Goal: Communication & Community: Answer question/provide support

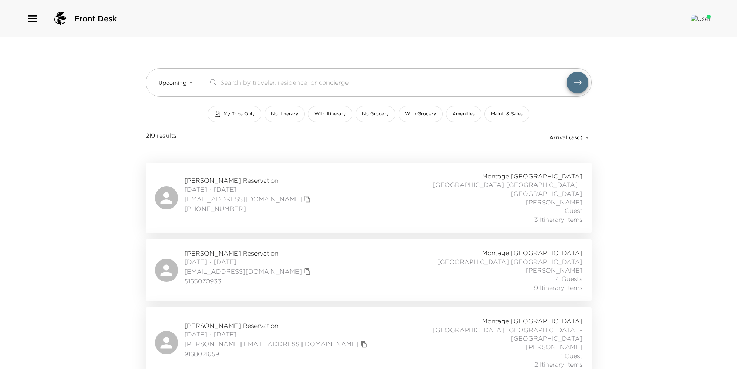
click at [381, 249] on div "Erin Silver Reservation 10/03/2025 - 10/07/2025 esilver@exclusiveresorts.com 51…" at bounding box center [369, 270] width 428 height 43
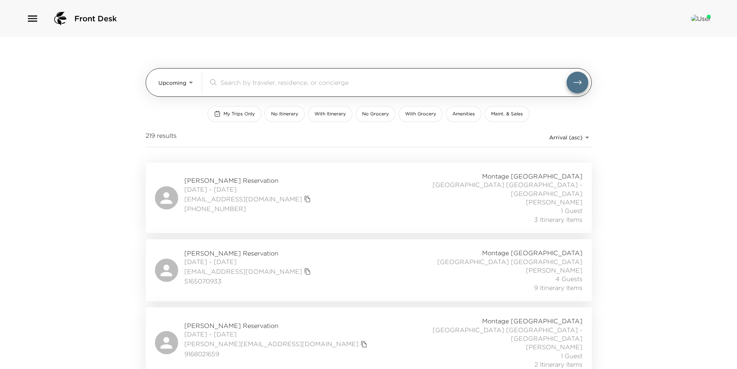
click at [338, 79] on input "search" at bounding box center [393, 82] width 346 height 9
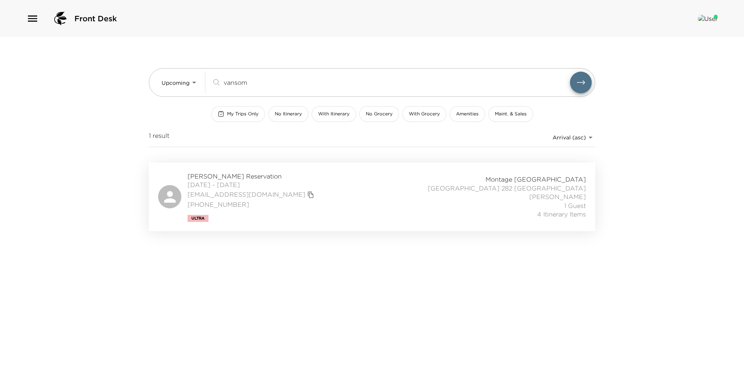
click at [332, 196] on div "Oriana VanSomeren Reservation 10/08/2025 - 10/12/2025 olvansomeren@gmail.com 31…" at bounding box center [372, 197] width 428 height 50
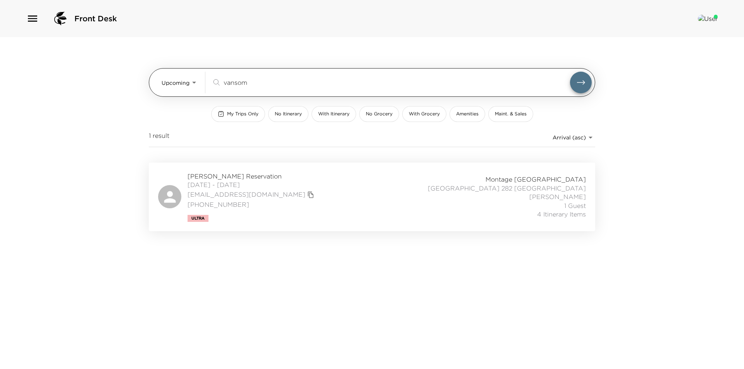
click at [406, 85] on input "vansom" at bounding box center [396, 82] width 346 height 9
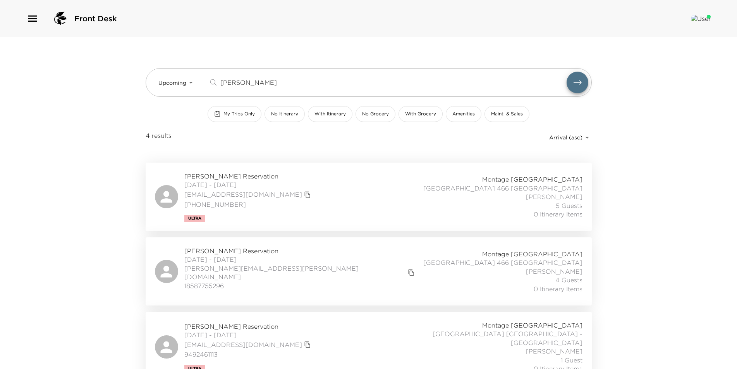
type input "andrews"
click at [343, 200] on div "Pam Keller Reservation 10/09/2025 - 10/13/2025 pkeller83@outlook.com (719) 499-…" at bounding box center [369, 197] width 428 height 50
click at [33, 14] on icon "button" at bounding box center [32, 18] width 12 height 12
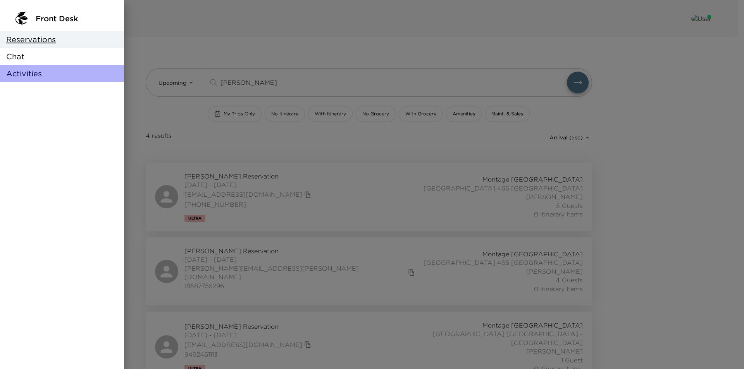
click at [43, 77] on div "Activities" at bounding box center [62, 73] width 124 height 17
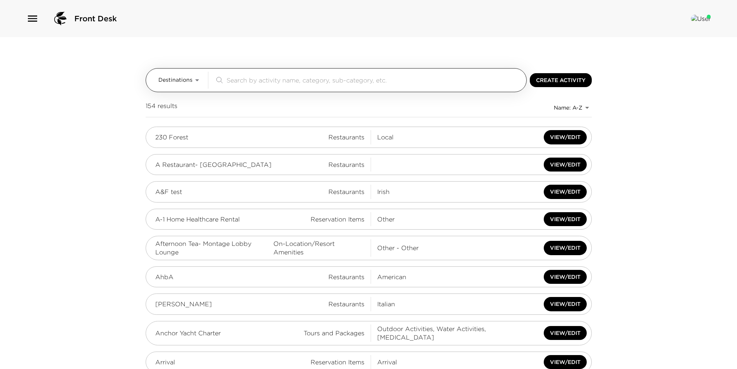
click at [324, 81] on input "search" at bounding box center [375, 80] width 297 height 9
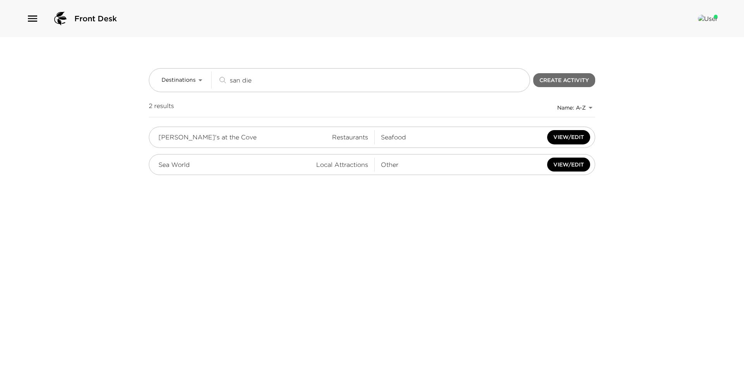
type input "san die"
click at [564, 80] on button "Create Activity" at bounding box center [564, 80] width 62 height 14
click at [37, 21] on icon "button" at bounding box center [32, 18] width 12 height 12
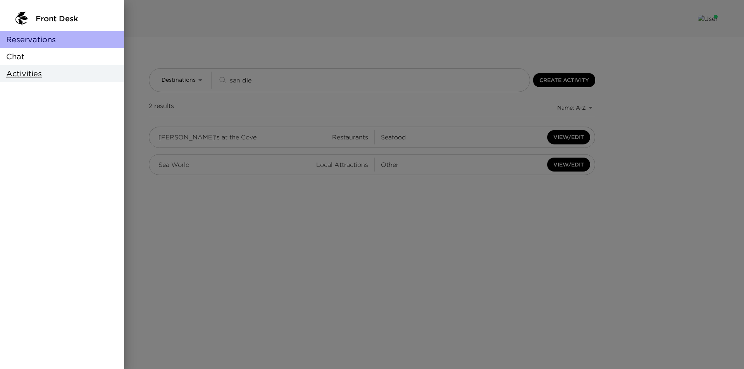
click at [43, 40] on span "Reservations" at bounding box center [31, 39] width 50 height 11
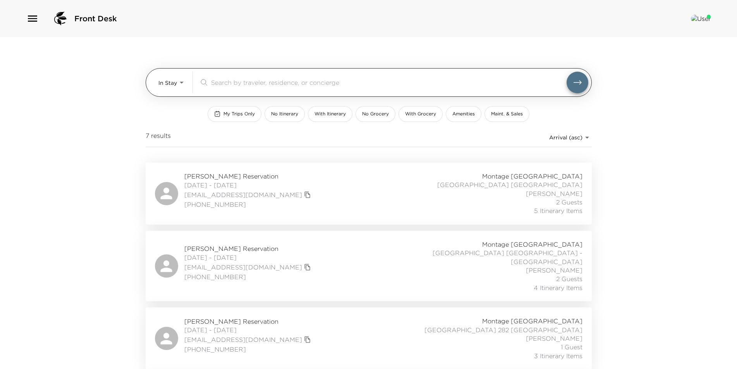
click at [169, 88] on body "Front Desk In Stay In-Stay ​ My Trips Only No Itinerary With Itinerary No Groce…" at bounding box center [368, 184] width 737 height 369
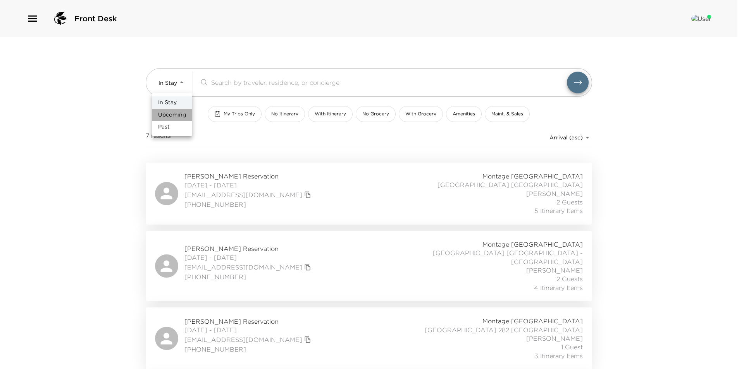
click at [174, 112] on span "Upcoming" at bounding box center [172, 115] width 28 height 8
type input "Upcoming"
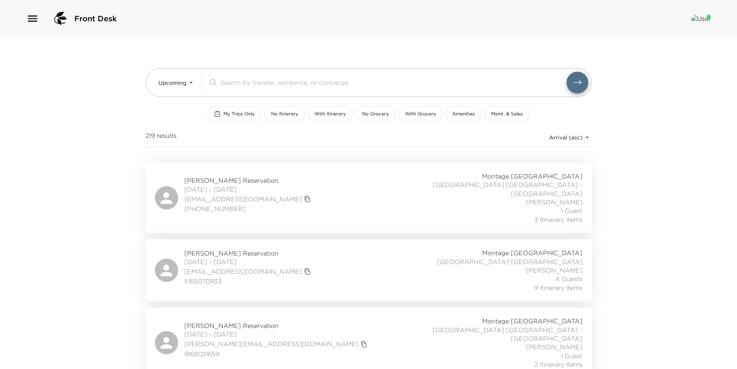
click at [278, 83] on input "search" at bounding box center [393, 82] width 346 height 9
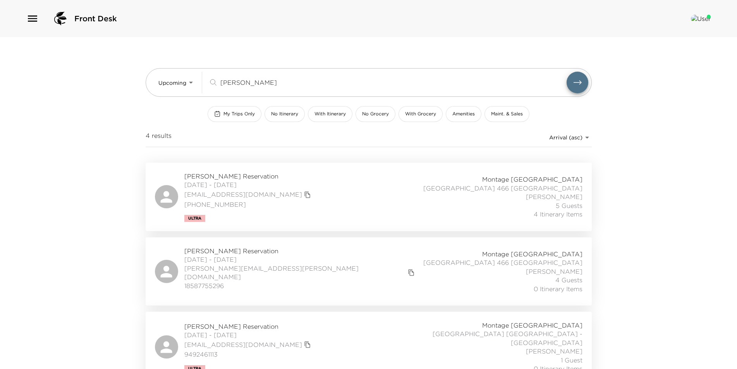
click at [323, 199] on div "Pam Keller Reservation 10/09/2025 - 10/13/2025 pkeller83@outlook.com (719) 499-…" at bounding box center [369, 197] width 428 height 50
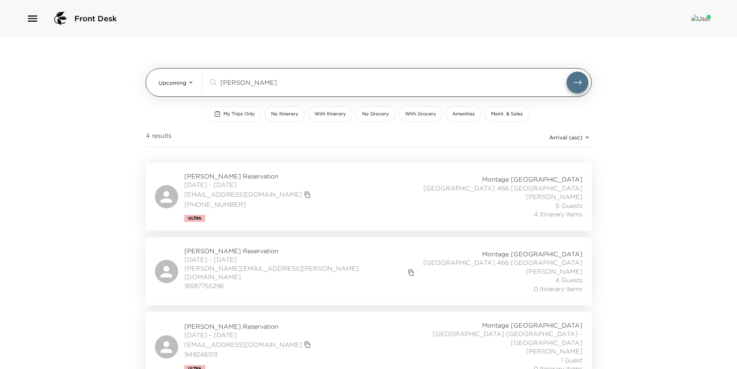
click at [314, 82] on input "andrews" at bounding box center [393, 82] width 346 height 9
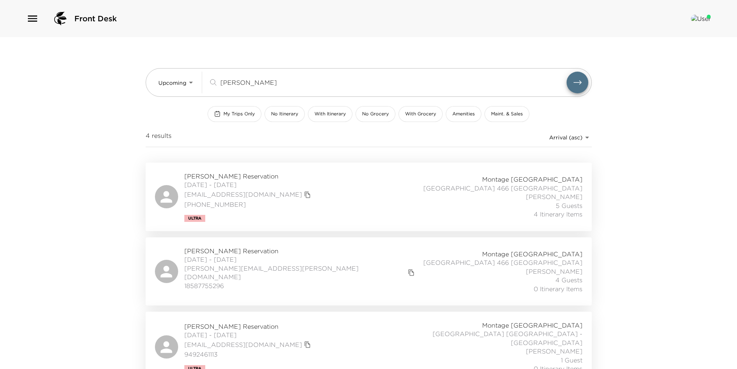
click at [340, 179] on div "Pam Keller Reservation 10/09/2025 - 10/13/2025 pkeller83@outlook.com (719) 499-…" at bounding box center [369, 197] width 428 height 50
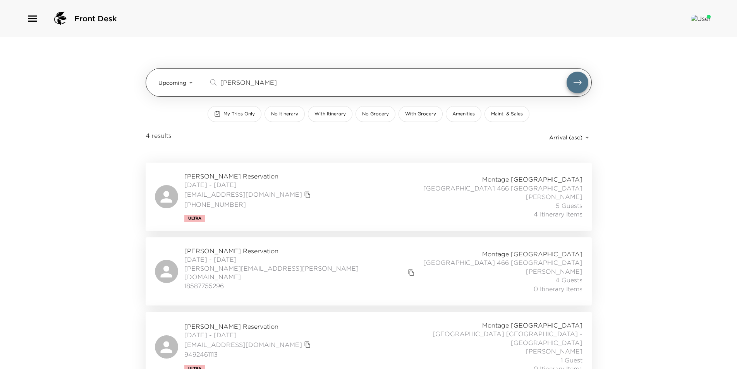
click at [367, 76] on div "andrews ​" at bounding box center [398, 83] width 380 height 22
click at [366, 83] on input "andrews" at bounding box center [393, 82] width 346 height 9
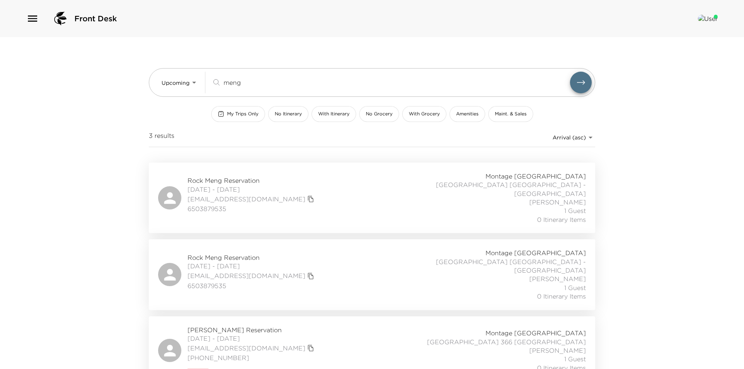
click at [326, 208] on div "Rock Meng Reservation 10/09/2025 - 10/11/2025 rock@rockmeng.com 6503879535 Mont…" at bounding box center [372, 198] width 428 height 52
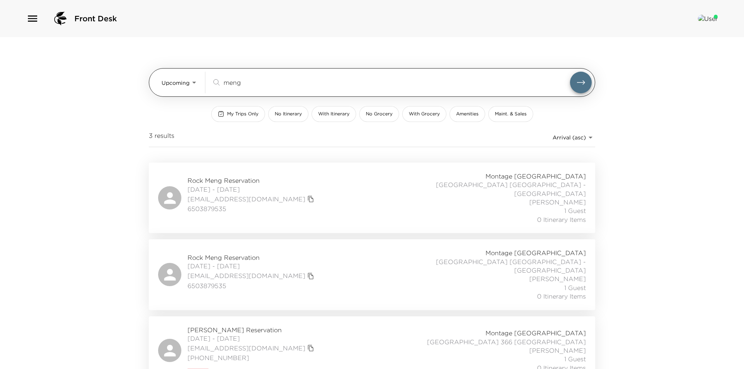
click at [352, 85] on input "meng" at bounding box center [396, 82] width 346 height 9
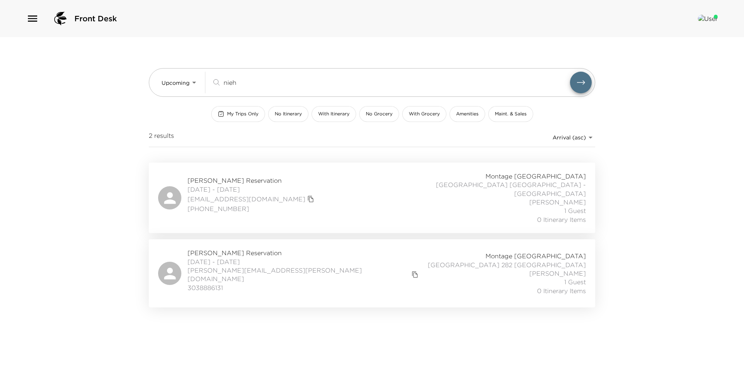
type input "nieh"
click at [342, 180] on div "Peter Nieh Reservation 10/10/2025 - 10/12/2025 petern@mail.com 650-678-6400 Mon…" at bounding box center [372, 198] width 428 height 52
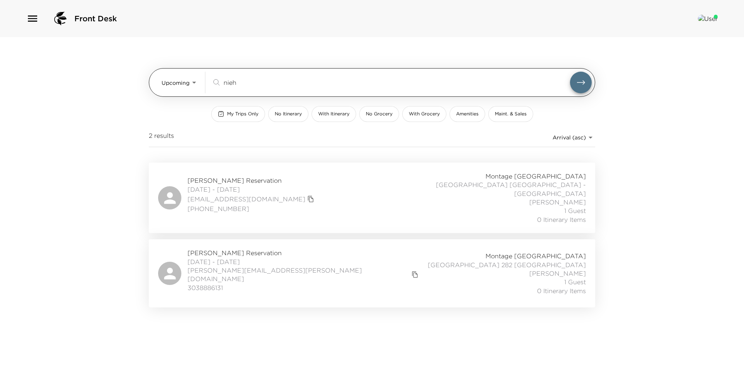
click at [349, 84] on input "nieh" at bounding box center [396, 82] width 346 height 9
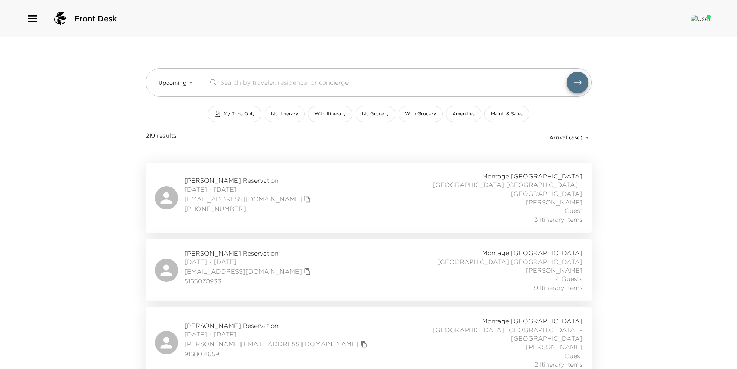
click at [325, 249] on div "Erin Silver Reservation 10/03/2025 - 10/07/2025 esilver@exclusiveresorts.com 51…" at bounding box center [369, 270] width 428 height 43
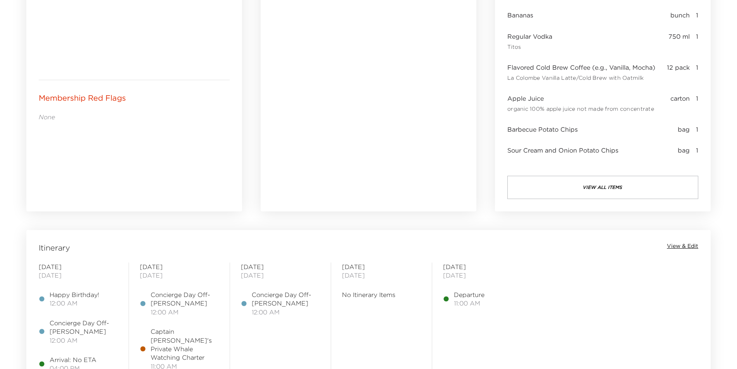
scroll to position [504, 0]
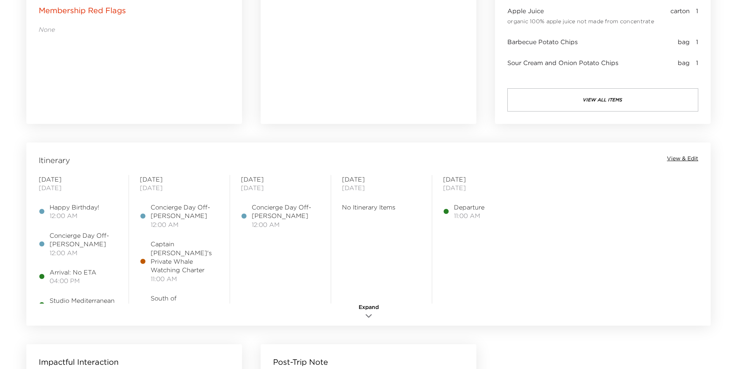
click at [365, 309] on span "Expand" at bounding box center [369, 308] width 20 height 8
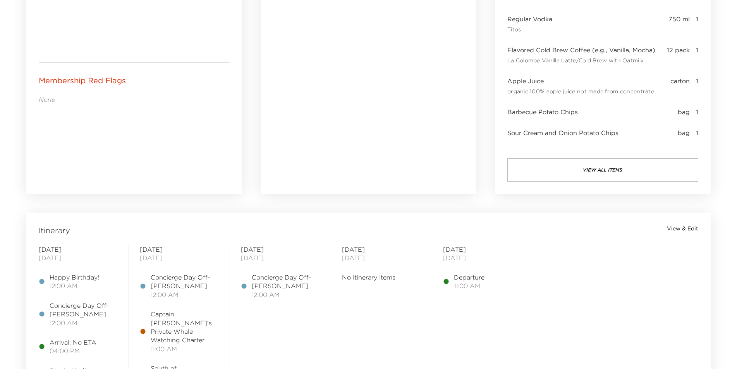
scroll to position [542, 0]
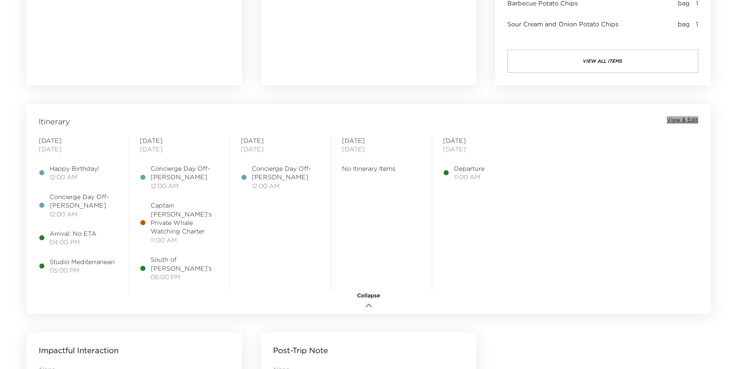
click at [680, 120] on span "View & Edit" at bounding box center [682, 120] width 31 height 8
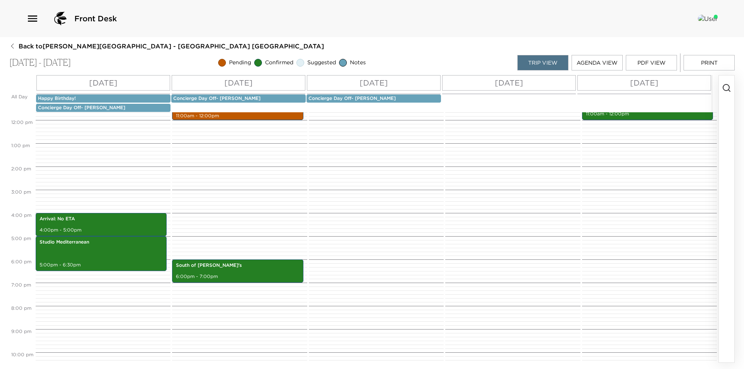
scroll to position [116, 0]
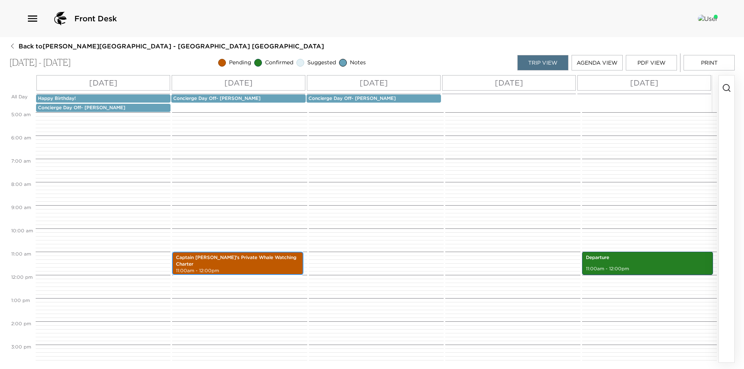
click at [236, 268] on p "11:00am - 12:00pm" at bounding box center [237, 271] width 123 height 7
click at [230, 261] on div "Captain Dave's Private Whale Watching Charter 11:00am - 12:00pm" at bounding box center [237, 263] width 126 height 21
click at [229, 268] on p "11:00am - 12:00pm" at bounding box center [237, 271] width 123 height 7
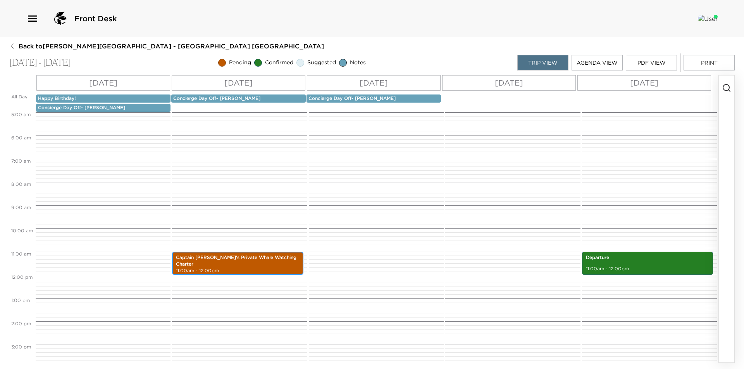
click at [230, 258] on p "Captain Dave's Private Whale Watching Charter" at bounding box center [237, 260] width 123 height 13
click at [724, 91] on icon "button" at bounding box center [726, 87] width 9 height 9
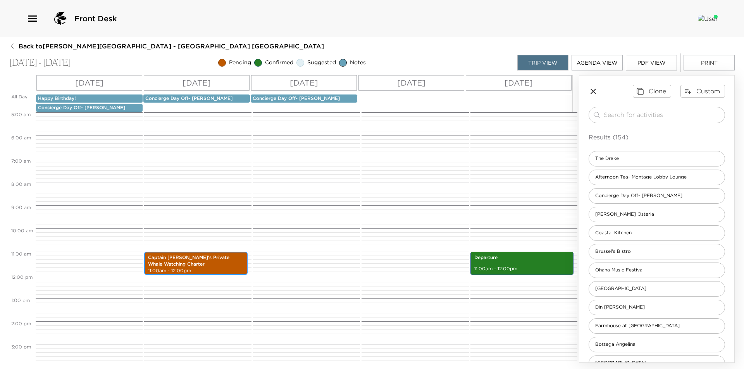
click at [198, 264] on p "Captain Dave's Private Whale Watching Charter" at bounding box center [195, 260] width 95 height 13
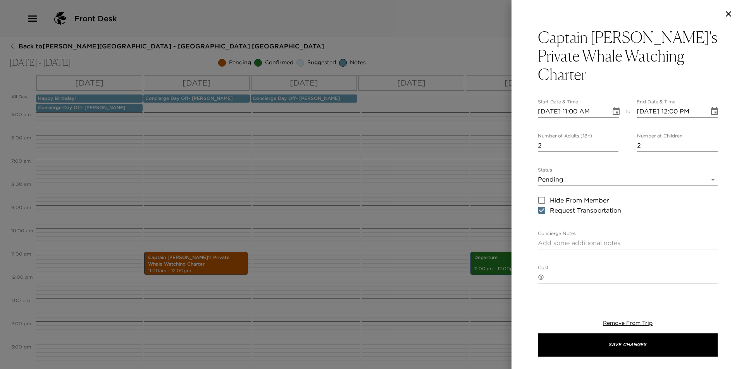
click at [561, 157] on body "Front Desk Back to Erin Silver Reservation - Montage Resort 412 Laguna Beach - …" at bounding box center [372, 184] width 744 height 369
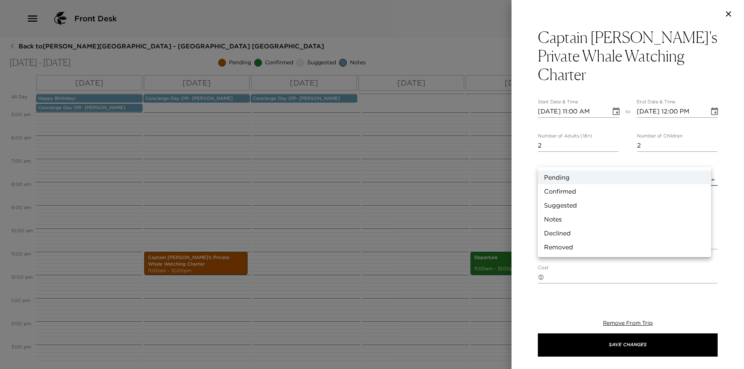
click at [566, 192] on li "Confirmed" at bounding box center [624, 191] width 173 height 14
type input "Confirmed"
type textarea "Your Private Whale Watching Charter on (Dolphinsafari.com Catamaran) is confirm…"
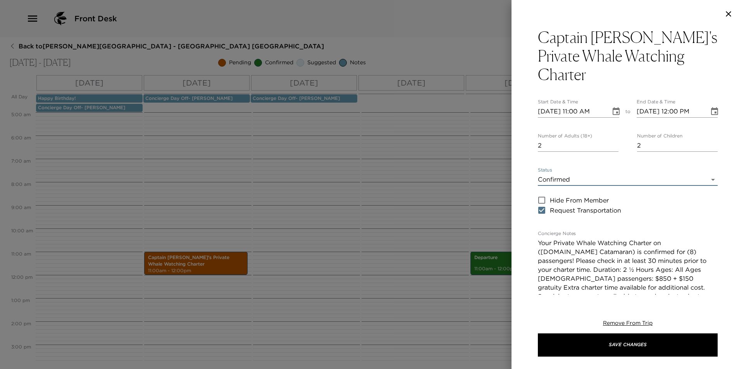
type input "Non-CancellableNon-Refundable"
click at [611, 107] on icon "Choose date, selected date is Oct 4, 2025" at bounding box center [615, 111] width 9 height 9
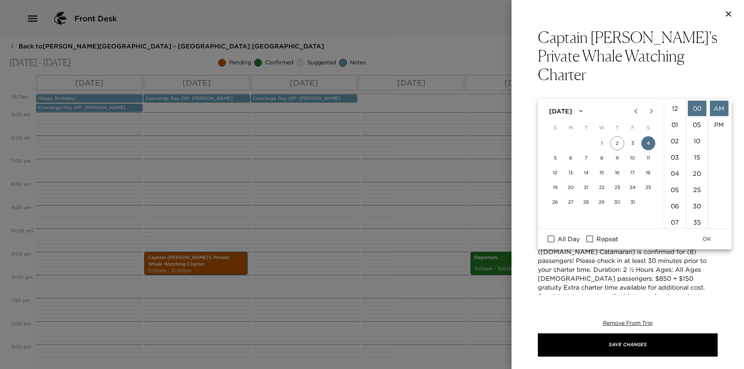
scroll to position [179, 0]
click at [571, 156] on button "6" at bounding box center [571, 158] width 14 height 14
type input "10/06/2025 11:00 AM"
type input "10/06/2025 12:00 PM"
type input "Non-CancellableNon-Refundable"
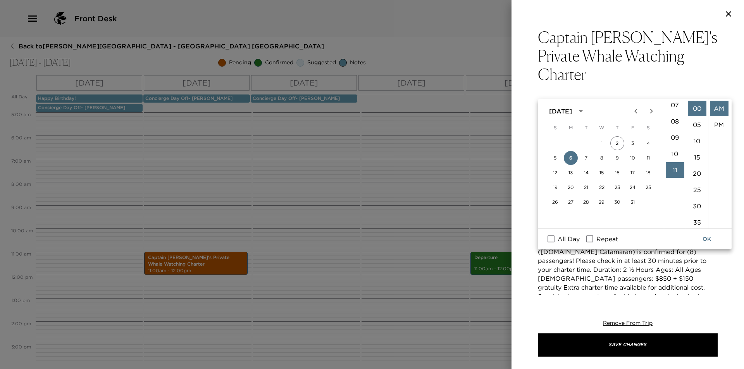
scroll to position [101, 0]
click at [668, 151] on li "09" at bounding box center [674, 153] width 19 height 15
type input "10/06/2025 09:00 AM"
click at [706, 241] on button "OK" at bounding box center [706, 239] width 25 height 14
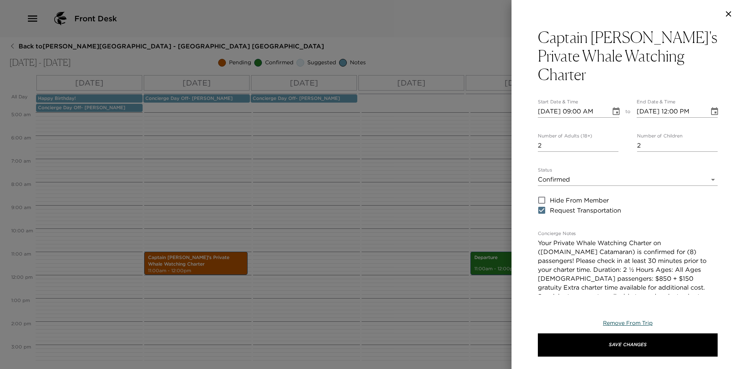
click at [645, 322] on span "Remove From Trip" at bounding box center [628, 323] width 50 height 7
type input "Non-CancellableNon-Refundable"
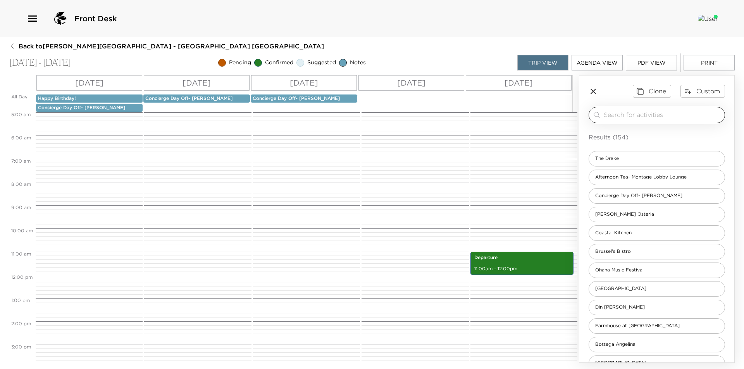
click at [639, 118] on input "search" at bounding box center [662, 114] width 118 height 9
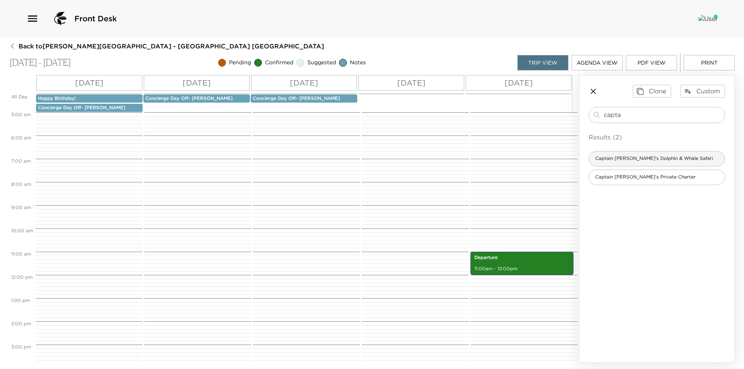
type input "capta"
click at [649, 158] on span "Captain Dave's Dolphin & Whale Safari" at bounding box center [654, 158] width 130 height 7
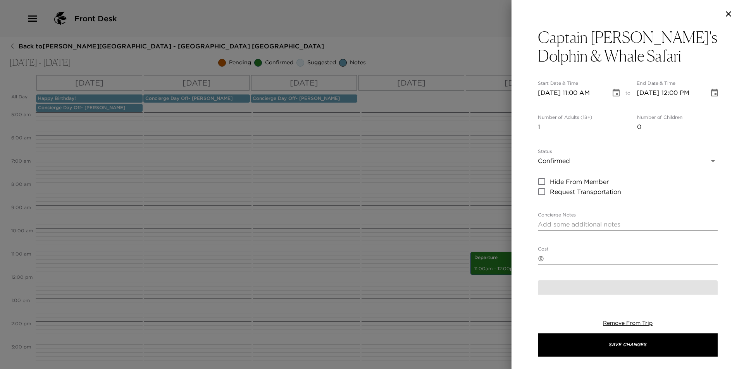
type textarea "You are confirmed for Captain Dave's Dolphin & Whale Safari, the most unique do…"
type textarea "$95 - $95 per adult (13+), $65 per child (12 and under). Infants up to 12 month…"
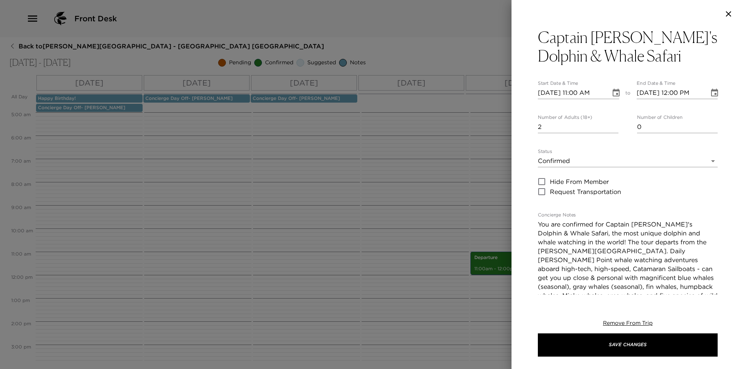
type input "2"
click at [611, 124] on input "2" at bounding box center [578, 127] width 81 height 12
click at [708, 124] on input "1" at bounding box center [677, 127] width 81 height 12
type input "2"
click at [708, 124] on input "2" at bounding box center [677, 127] width 81 height 12
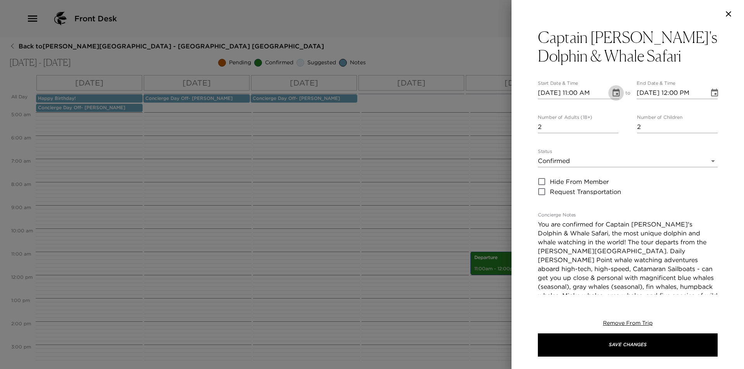
click at [616, 92] on icon "Choose date, selected date is Oct 3, 2025" at bounding box center [615, 92] width 9 height 9
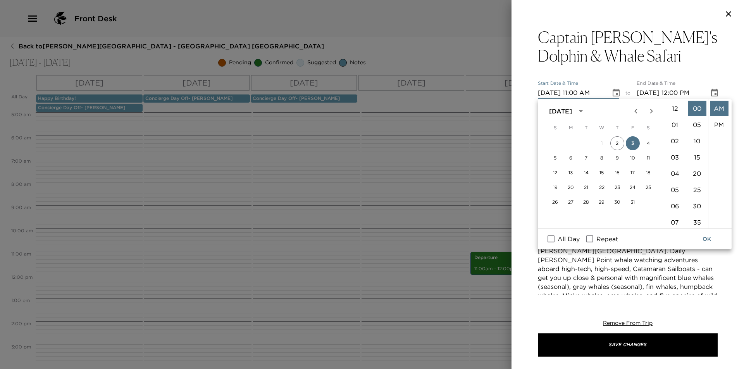
scroll to position [179, 0]
click at [571, 156] on button "6" at bounding box center [571, 158] width 14 height 14
type input "10/06/2025 11:00 AM"
type input "10/06/2025 12:00 PM"
click at [673, 152] on li "09" at bounding box center [674, 153] width 19 height 15
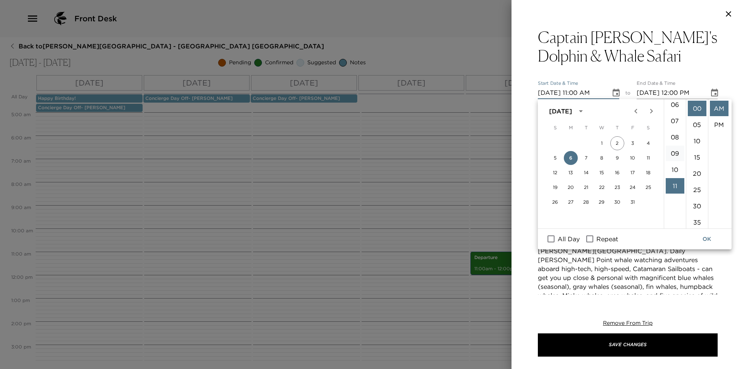
type input "10/06/2025 09:00 AM"
click at [705, 236] on button "OK" at bounding box center [706, 239] width 25 height 14
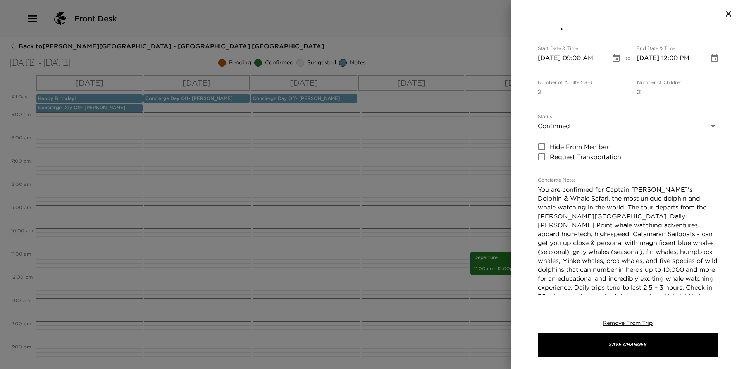
scroll to position [116, 0]
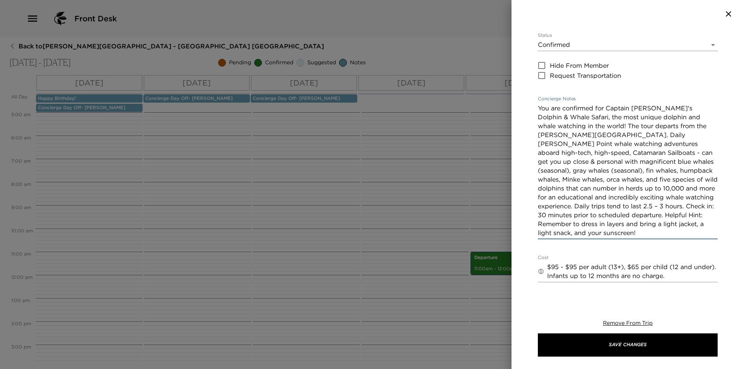
click at [570, 125] on textarea "You are confirmed for Captain Dave's Dolphin & Whale Safari, the most unique do…" at bounding box center [628, 171] width 180 height 134
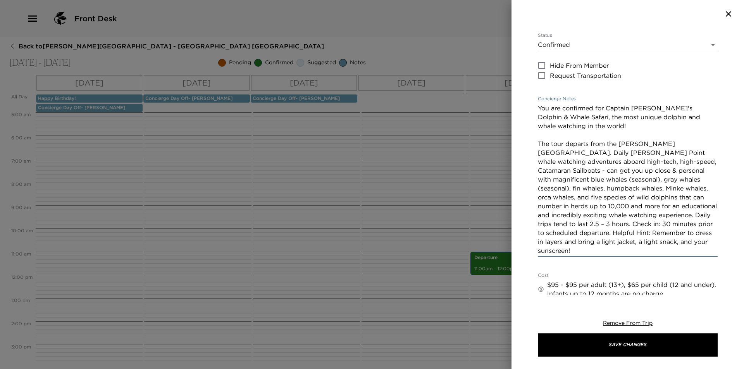
click at [651, 216] on textarea "You are confirmed for Captain Dave's Dolphin & Whale Safari, the most unique do…" at bounding box center [628, 179] width 180 height 151
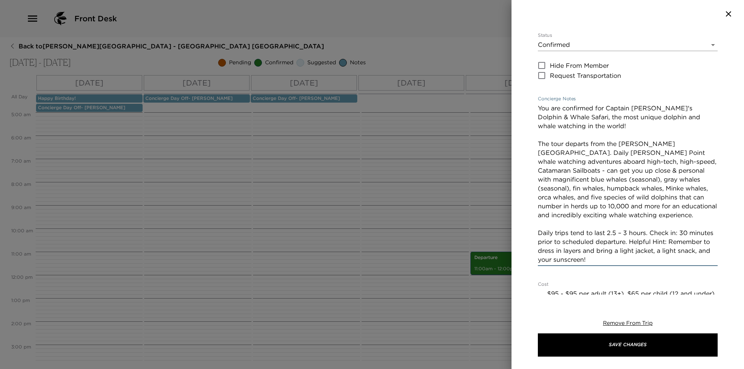
click at [651, 233] on textarea "You are confirmed for Captain Dave's Dolphin & Whale Safari, the most unique do…" at bounding box center [628, 184] width 180 height 160
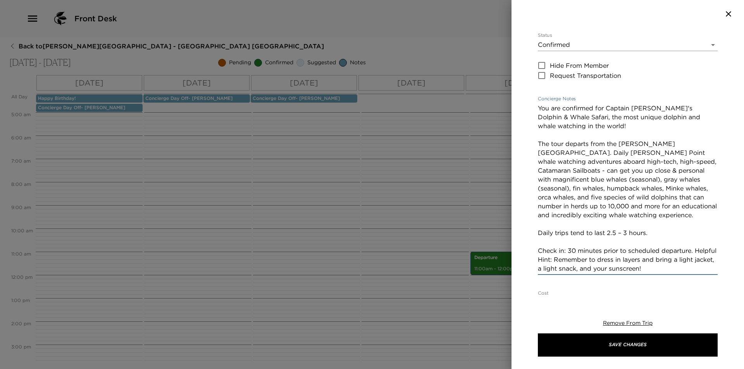
click at [696, 250] on textarea "You are confirmed for Captain Dave's Dolphin & Whale Safari, the most unique do…" at bounding box center [628, 188] width 180 height 169
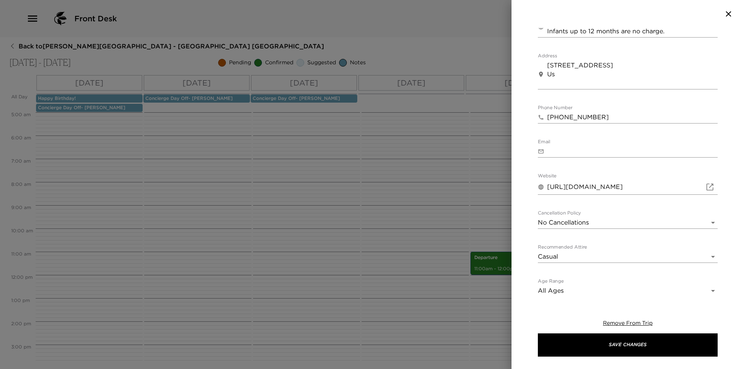
scroll to position [408, 0]
type textarea "You are confirmed for Captain Dave's Dolphin & Whale Safari, the most unique do…"
click at [668, 222] on body "Front Desk Back to Erin Silver Reservation - Montage Resort 412 Laguna Beach - …" at bounding box center [372, 184] width 744 height 369
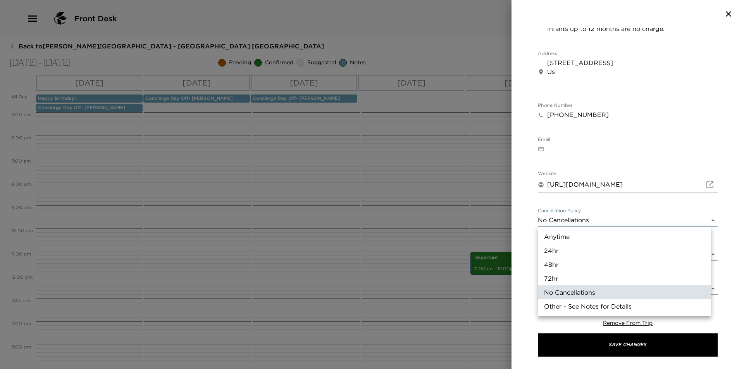
click at [657, 249] on li "24hr" at bounding box center [624, 251] width 173 height 14
type input "24hr"
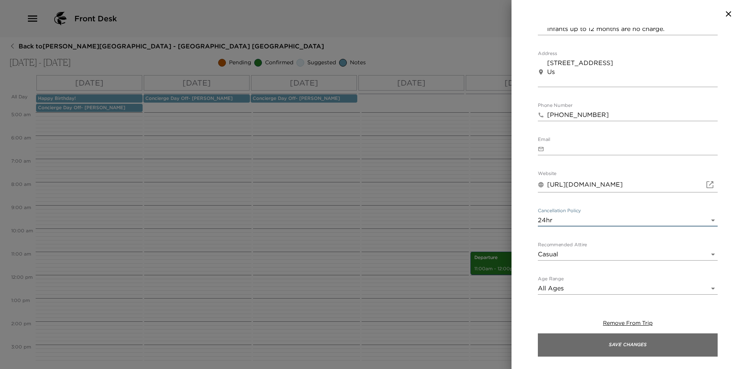
click at [651, 346] on button "Save Changes" at bounding box center [628, 344] width 180 height 23
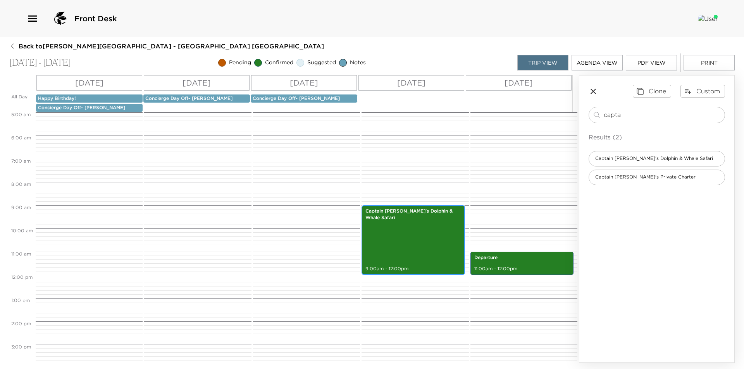
click at [399, 230] on div "Captain Dave's Dolphin & Whale Safari 9:00am - 12:00pm" at bounding box center [413, 239] width 98 height 67
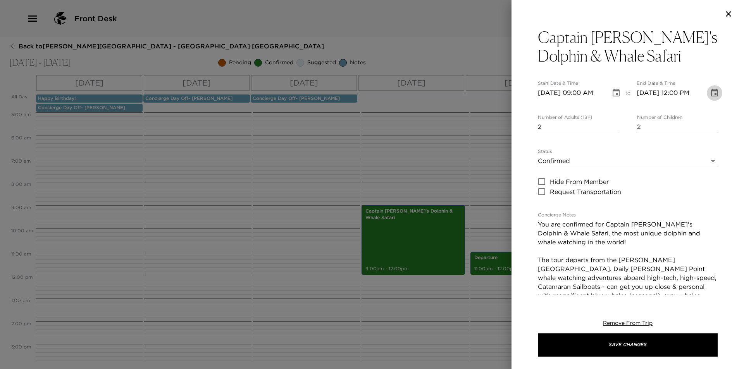
click at [711, 89] on icon "Choose date, selected date is Oct 6, 2025" at bounding box center [714, 93] width 7 height 8
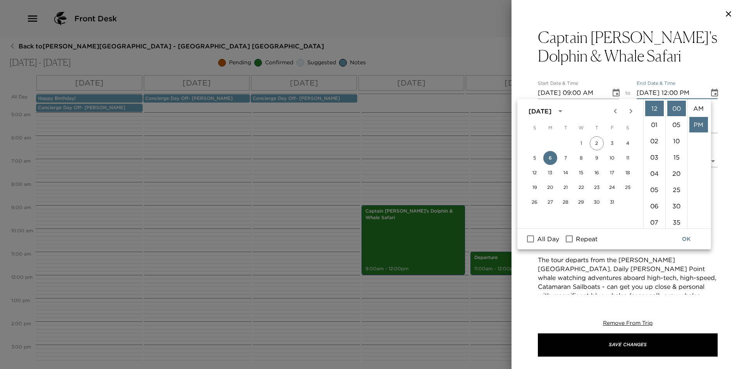
scroll to position [16, 0]
click at [689, 239] on button "OK" at bounding box center [686, 239] width 25 height 14
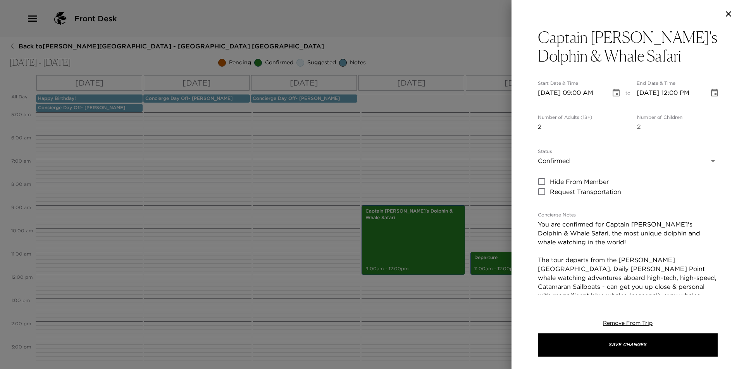
click at [674, 359] on div "Remove From Trip Save Changes" at bounding box center [628, 338] width 180 height 62
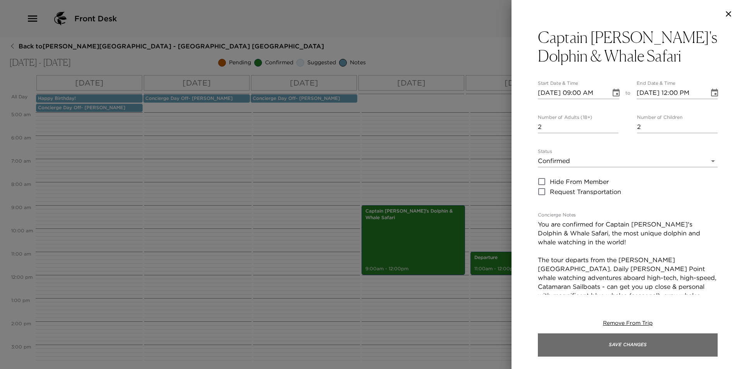
click at [675, 353] on button "Save Changes" at bounding box center [628, 344] width 180 height 23
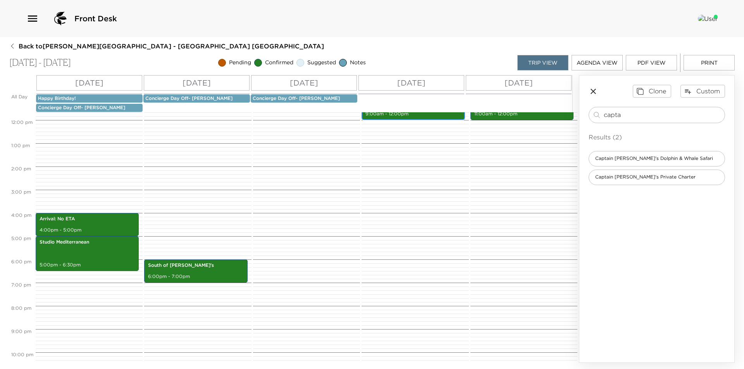
scroll to position [308, 0]
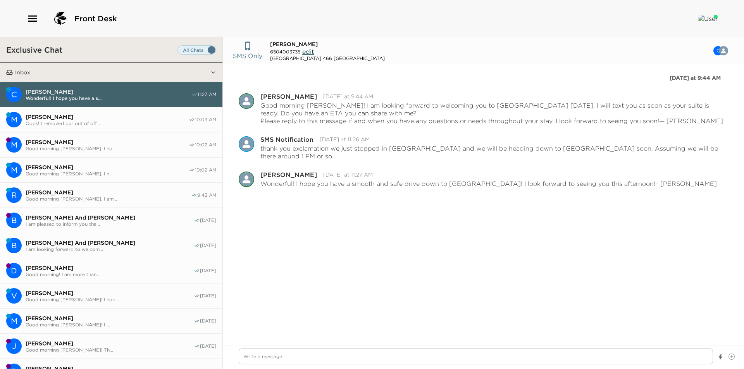
click at [87, 186] on button "R [PERSON_NAME] Good morning [PERSON_NAME]. I am... 9:43 AM" at bounding box center [111, 195] width 222 height 25
type textarea "x"
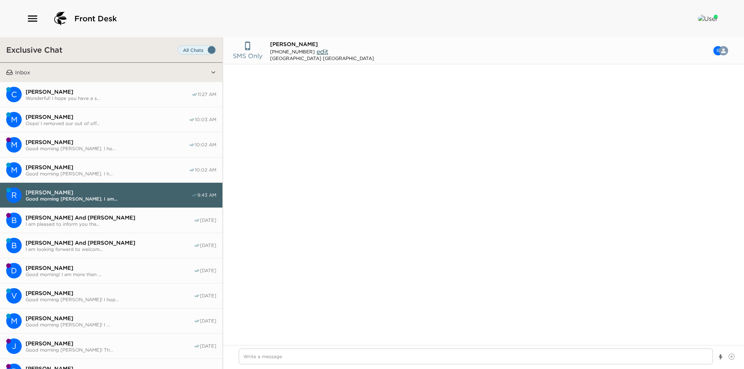
type input "[PHONE_NUMBER]"
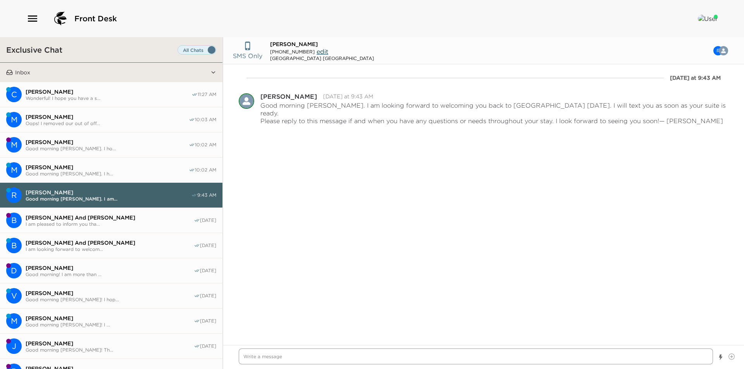
click at [326, 352] on textarea "Write a message" at bounding box center [476, 357] width 474 height 16
type textarea "x"
type textarea "I"
type textarea "x"
type textarea "I"
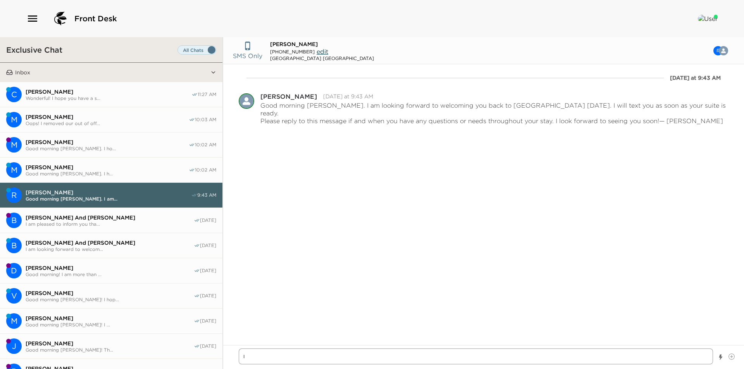
type textarea "x"
type textarea "I a"
type textarea "x"
type textarea "I am"
type textarea "x"
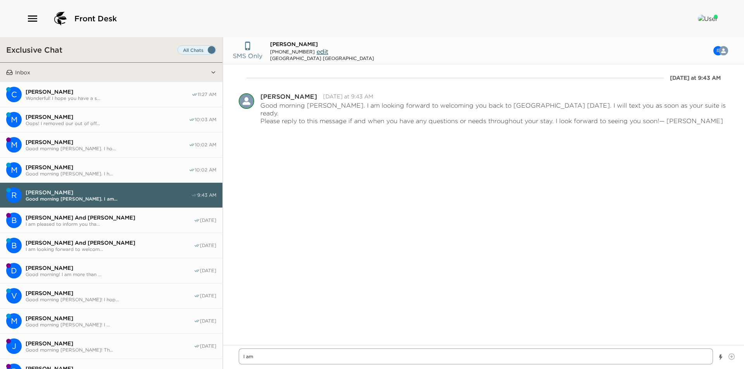
type textarea "I am"
type textarea "x"
type textarea "I am p"
type textarea "x"
type textarea "I am pl"
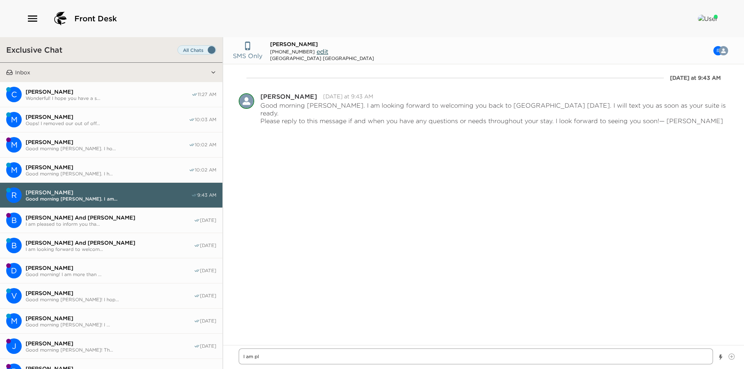
type textarea "x"
type textarea "I am ple"
type textarea "x"
type textarea "I am plea"
type textarea "x"
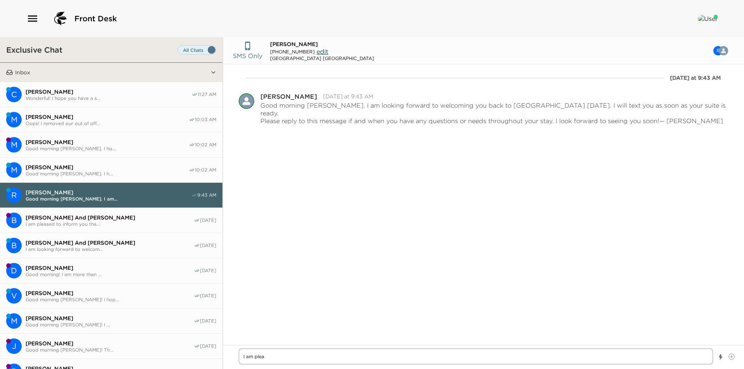
type textarea "I am pleas"
type textarea "x"
type textarea "I am please"
type textarea "x"
type textarea "I am please"
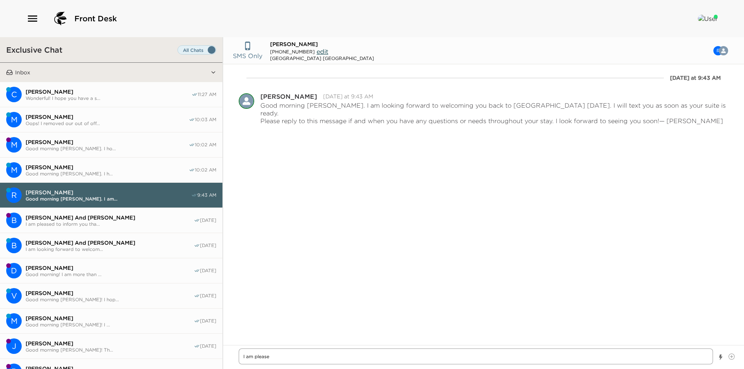
type textarea "x"
type textarea "I am please to"
type textarea "x"
type textarea "I am please to"
type textarea "x"
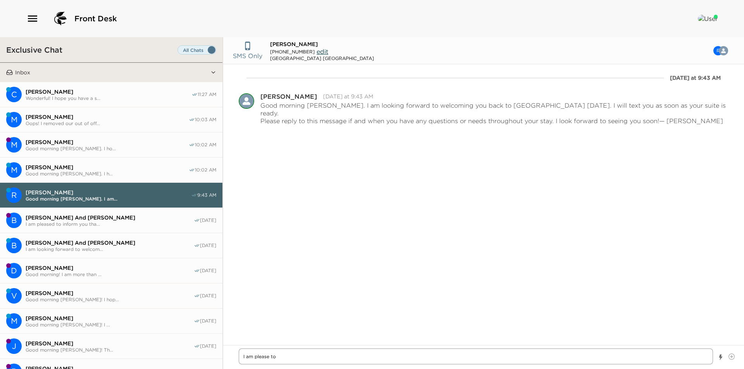
type textarea "I am please to i"
type textarea "x"
type textarea "I am please to in"
type textarea "x"
type textarea "I am please to ino"
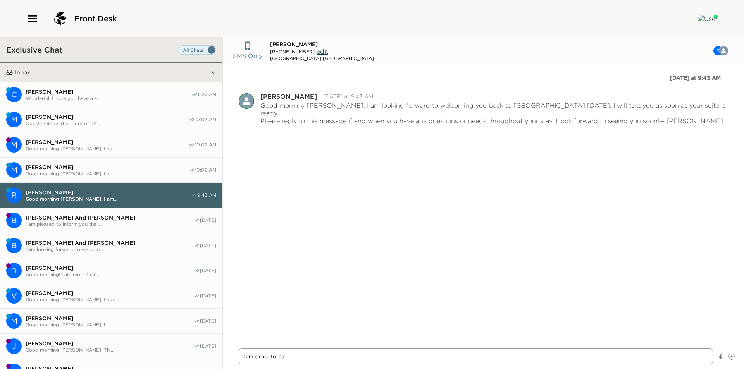
type textarea "x"
type textarea "I am please to inof"
type textarea "x"
type textarea "I am please to inofr"
type textarea "x"
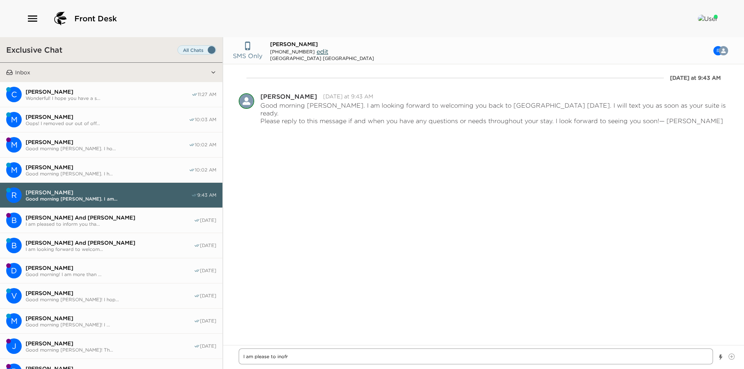
type textarea "I am please to inofrm"
type textarea "x"
type textarea "I am please to inofrm"
type textarea "x"
type textarea "I am please to inofrm y"
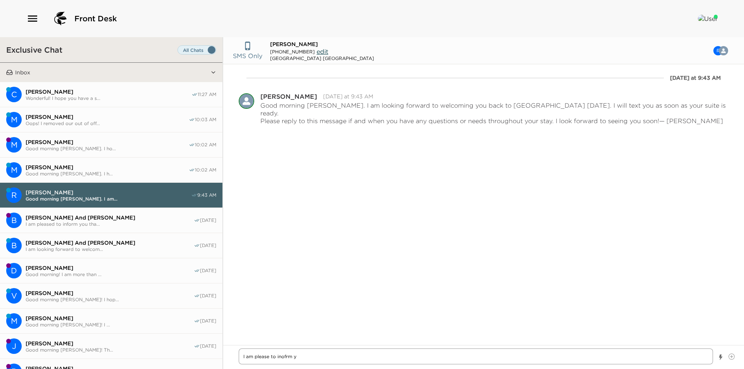
type textarea "x"
type textarea "I am please to inofrm yo"
type textarea "x"
type textarea "I am please to inofrm you"
type textarea "x"
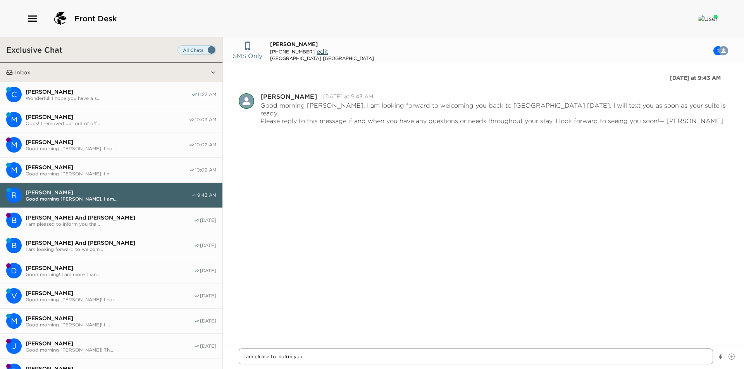
type textarea "I am please to inofrm yo"
type textarea "x"
type textarea "I am please to inofrm y"
type textarea "x"
type textarea "I am please to inofrm"
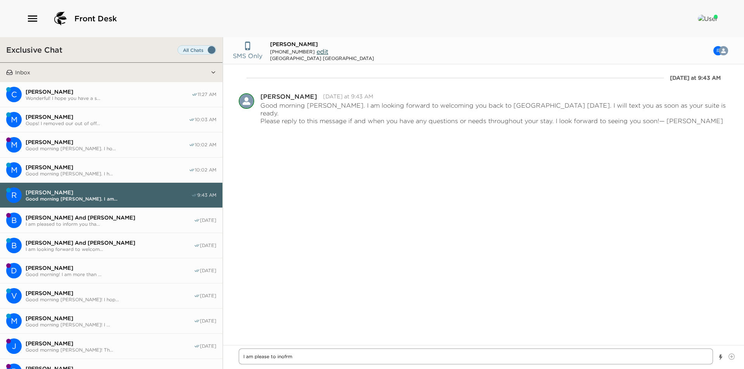
type textarea "x"
type textarea "I am please to inofrm"
type textarea "x"
type textarea "I am please to inofr"
type textarea "x"
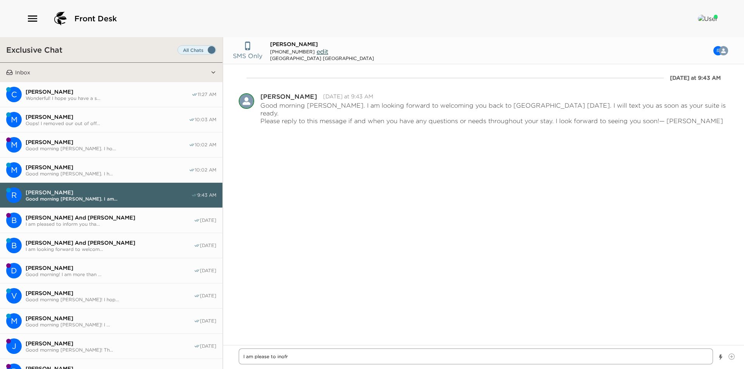
type textarea "I am please to inof"
type textarea "x"
type textarea "I am please to ino"
type textarea "x"
type textarea "I am please to in"
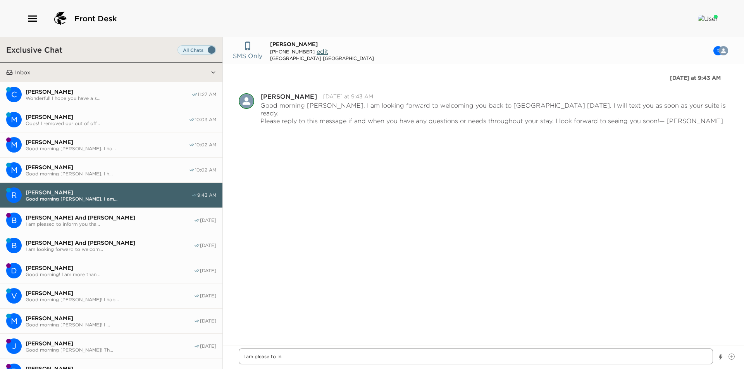
type textarea "x"
type textarea "I am please to i"
type textarea "x"
type textarea "I am please to"
type textarea "x"
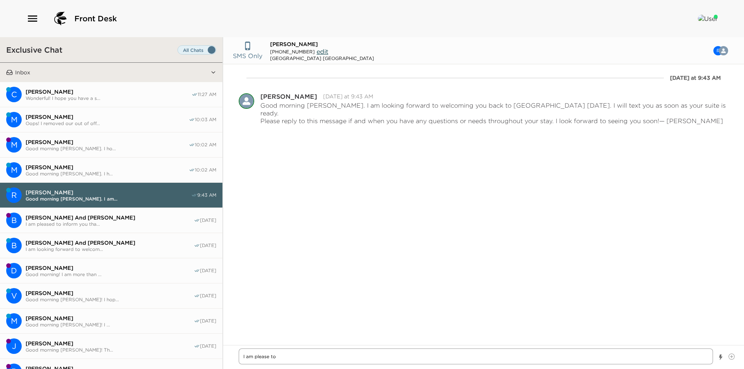
type textarea "I am please to"
type textarea "x"
type textarea "I am please t"
type textarea "x"
type textarea "I am please"
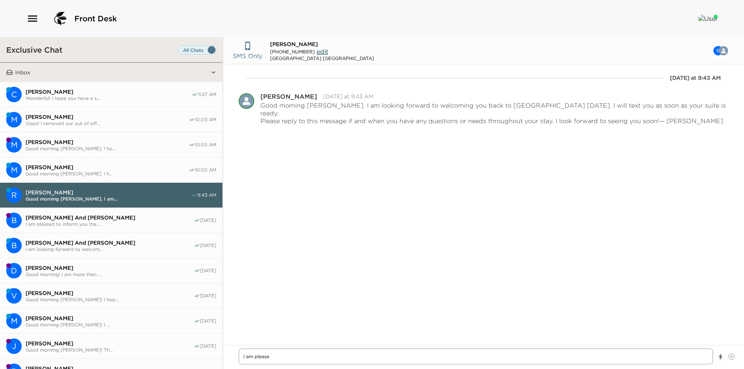
type textarea "x"
type textarea "I am please"
type textarea "x"
type textarea "I am pleased"
type textarea "x"
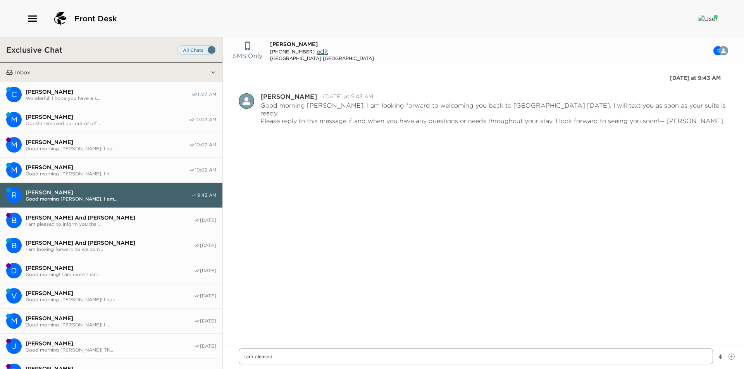
type textarea "I am pleased"
type textarea "x"
type textarea "I am pleased t"
type textarea "x"
type textarea "I am pleased to"
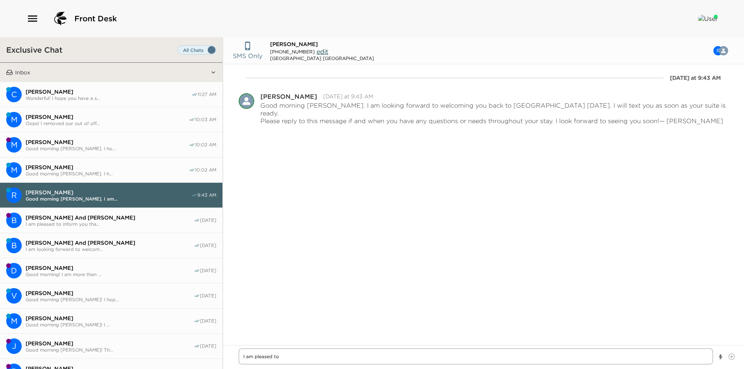
type textarea "x"
type textarea "I am pleased to"
type textarea "x"
type textarea "I am pleased to i"
type textarea "x"
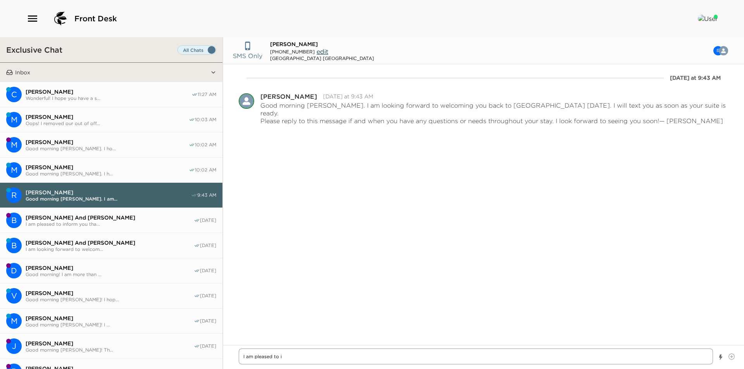
type textarea "I am pleased to in"
type textarea "x"
type textarea "I am pleased to inf"
type textarea "x"
type textarea "I am pleased to info"
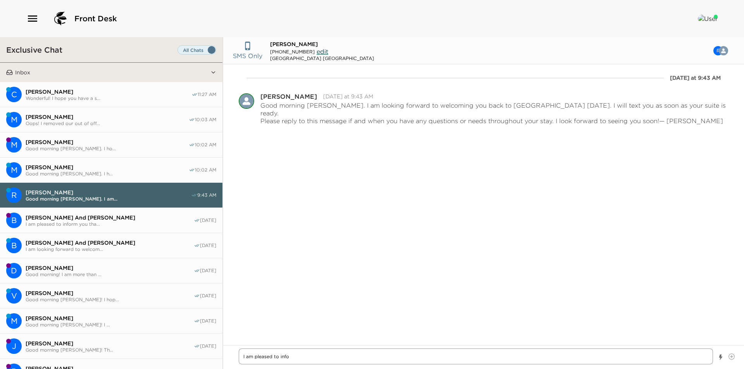
type textarea "x"
type textarea "I am pleased to infor"
type textarea "x"
type textarea "I am pleased to inform"
type textarea "x"
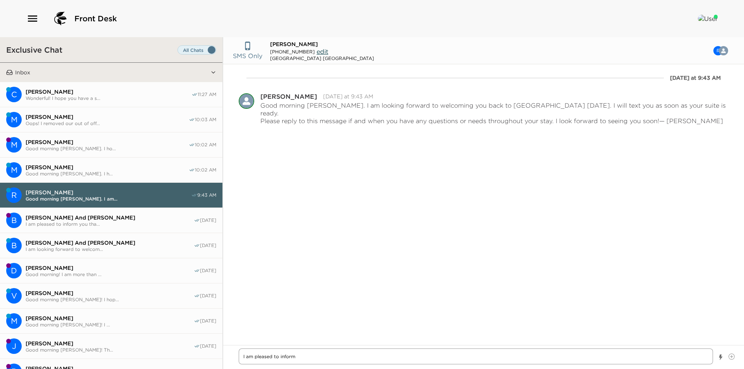
type textarea "I am pleased to inform"
type textarea "x"
type textarea "I am pleased to inform y"
type textarea "x"
type textarea "I am pleased to inform [PERSON_NAME]"
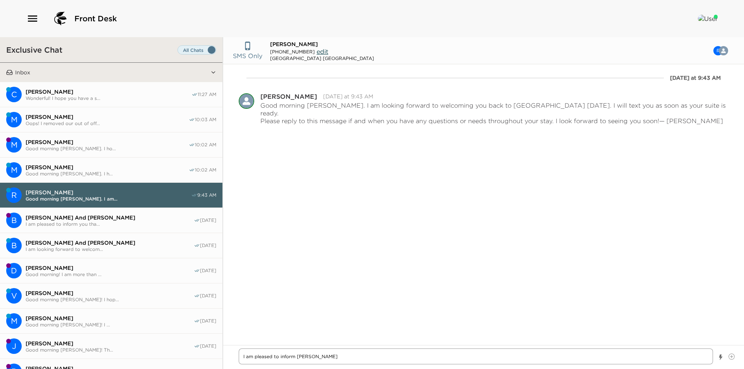
type textarea "x"
type textarea "I am pleased to inform you"
type textarea "x"
type textarea "I am pleased to inform you t"
type textarea "x"
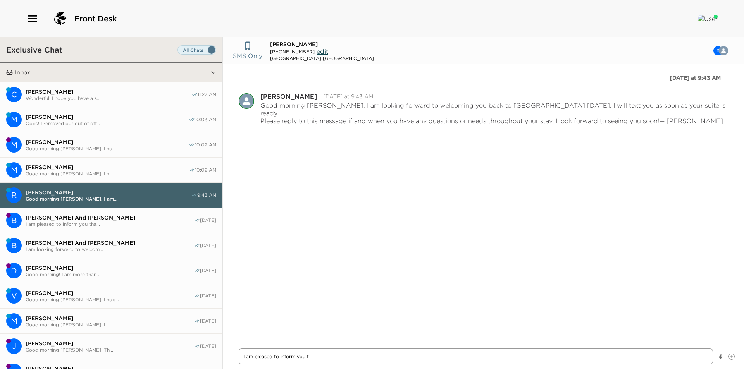
type textarea "I am pleased to inform you th"
type textarea "x"
type textarea "I am pleased to inform you tha"
type textarea "x"
type textarea "I am pleased to inform you that"
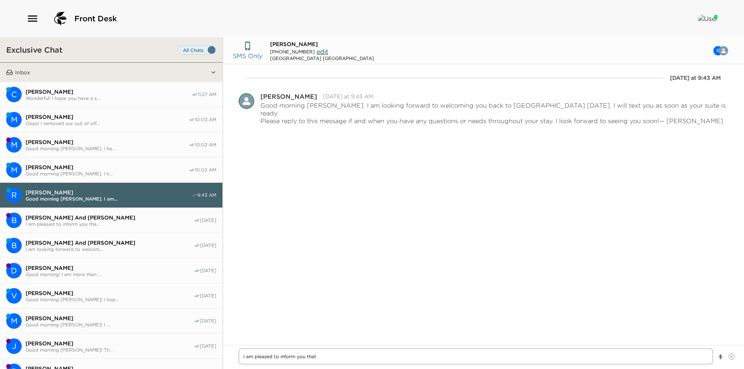
type textarea "x"
type textarea "I am pleased to inform you that"
type textarea "x"
type textarea "I am pleased to inform you that y"
type textarea "x"
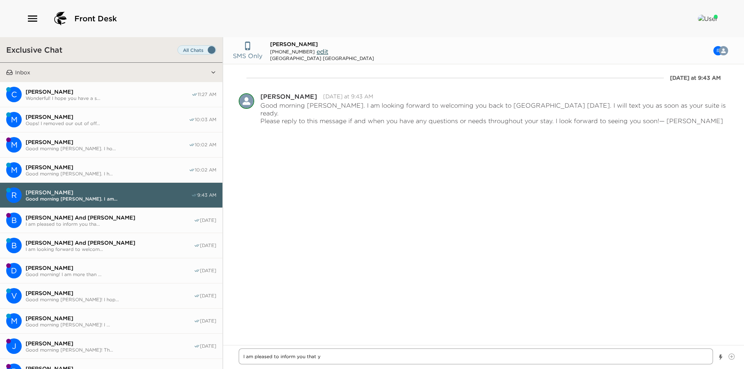
type textarea "I am pleased to inform you that yo"
type textarea "x"
type textarea "I am pleased to inform you that you"
type textarea "x"
type textarea "I am pleased to inform you that your"
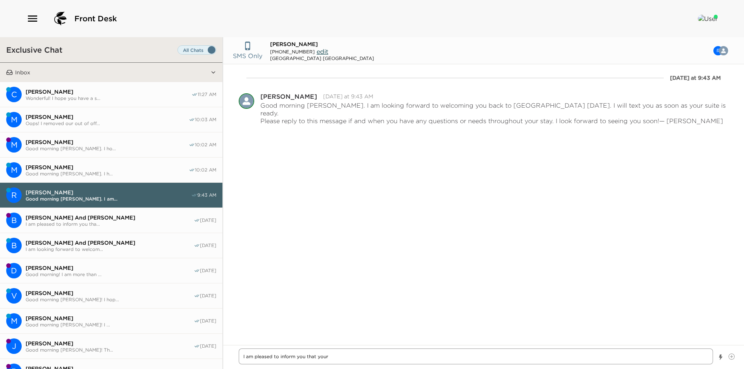
type textarea "x"
type textarea "I am pleased to inform you that your"
type textarea "x"
type textarea "I am pleased to inform you that your E"
type textarea "x"
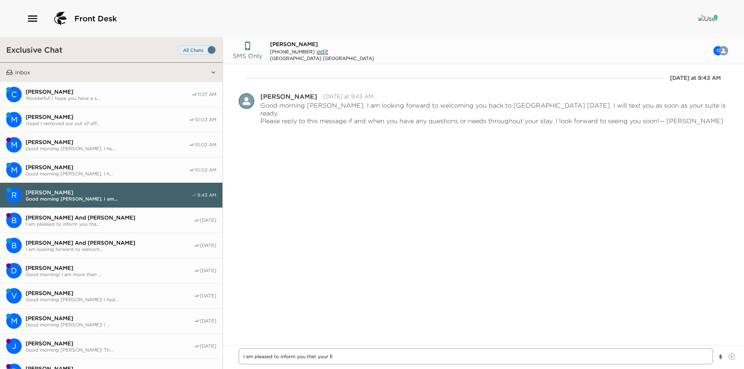
type textarea "I am pleased to inform you that your Ex"
type textarea "x"
type textarea "I am pleased to inform you that your Exc"
type textarea "x"
type textarea "I am pleased to inform you that your Excl"
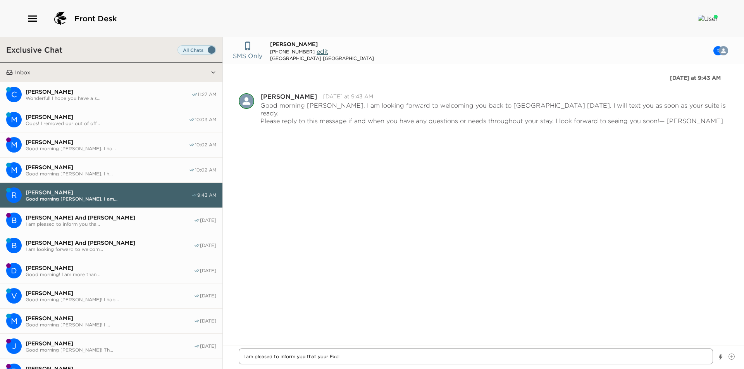
type textarea "x"
type textarea "I am pleased to inform you that your Exclu"
type textarea "x"
type textarea "I am pleased to inform you that your Exclus"
type textarea "x"
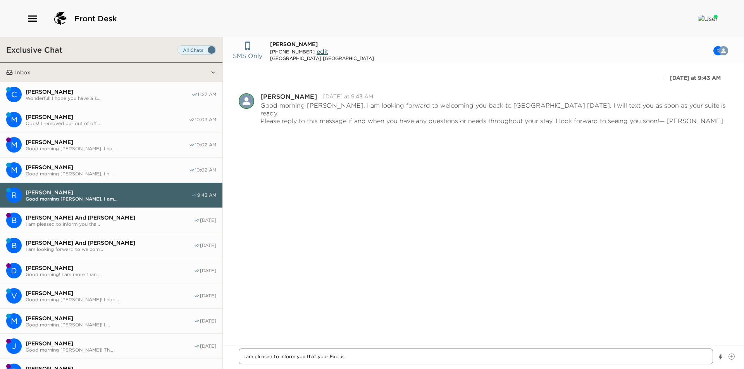
type textarea "I am pleased to inform you that your Exclusi"
type textarea "x"
type textarea "I am pleased to inform you that your Exclusiv"
type textarea "x"
type textarea "I am pleased to inform you that your Exclusive"
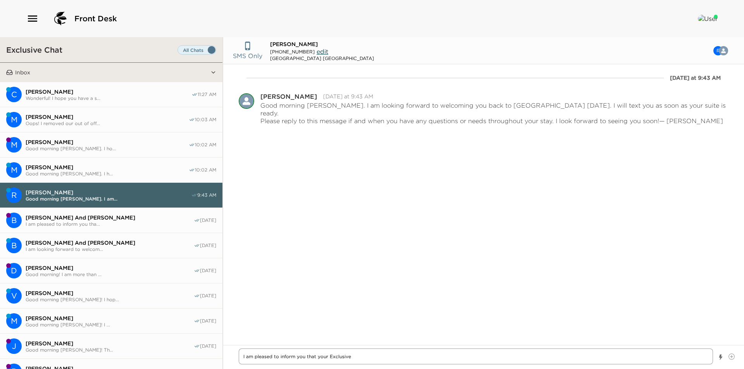
type textarea "x"
type textarea "I am pleased to inform you that your Exclusive"
type textarea "x"
type textarea "I am pleased to inform you that your Exclusive R"
type textarea "x"
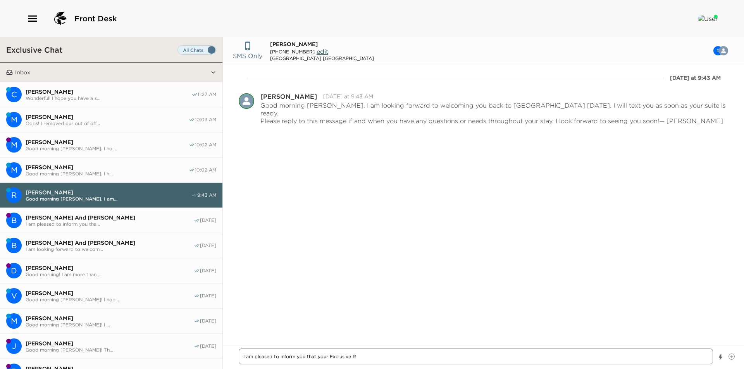
type textarea "I am pleased to inform you that your Exclusive Re"
type textarea "x"
type textarea "I am pleased to inform you that your Exclusive Reso"
type textarea "x"
type textarea "I am pleased to inform you that your Exclusive Resor"
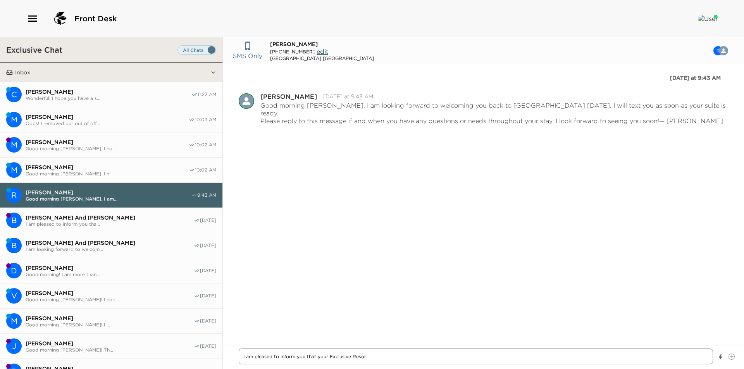
type textarea "x"
type textarea "I am pleased to inform you that your Exclusive Resort"
type textarea "x"
type textarea "I am pleased to inform you that your Exclusive Resorts"
type textarea "x"
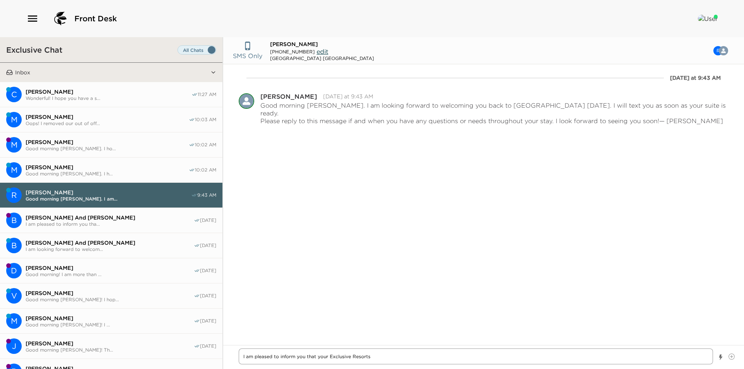
type textarea "I am pleased to inform you that your Exclusive Resorts"
type textarea "x"
type textarea "I am pleased to inform you that your Exclusive Resorts s"
type textarea "x"
type textarea "I am pleased to inform you that your Exclusive Resorts su"
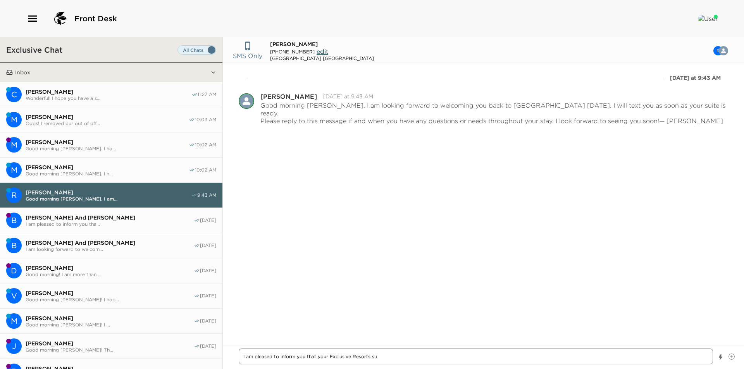
type textarea "x"
type textarea "I am pleased to inform you that your Exclusive Resorts sui"
type textarea "x"
type textarea "I am pleased to inform you that your Exclusive Resorts suit"
type textarea "x"
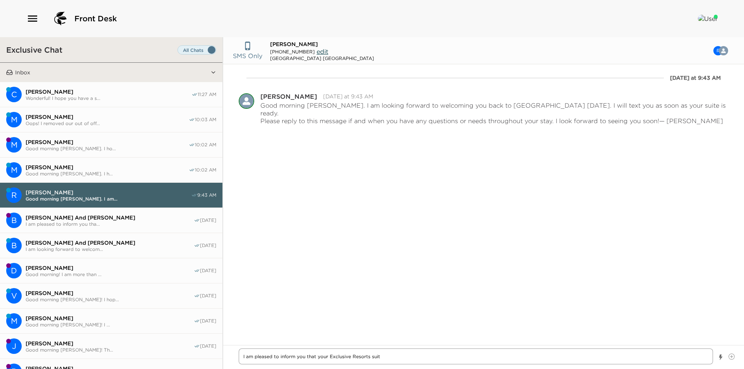
type textarea "I am pleased to inform you that your Exclusive Resorts suite"
type textarea "x"
type textarea "I am pleased to inform you that your Exclusive Resorts suite"
type textarea "x"
type textarea "I am pleased to inform you that your Exclusive Resorts suite a"
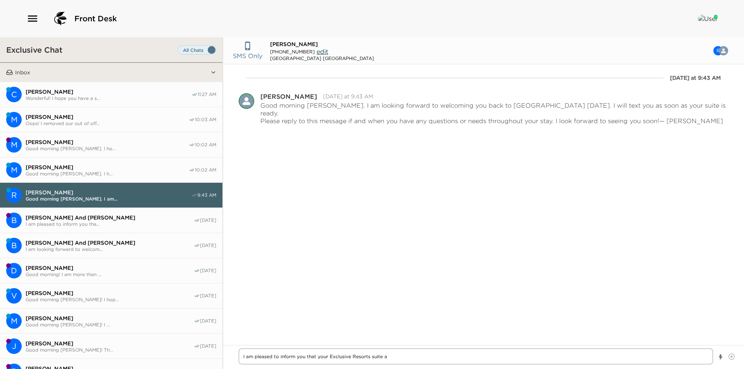
type textarea "x"
type textarea "I am pleased to inform you that your Exclusive Resorts suite at"
type textarea "x"
type textarea "I am pleased to inform you that your Exclusive Resorts suite at"
type textarea "x"
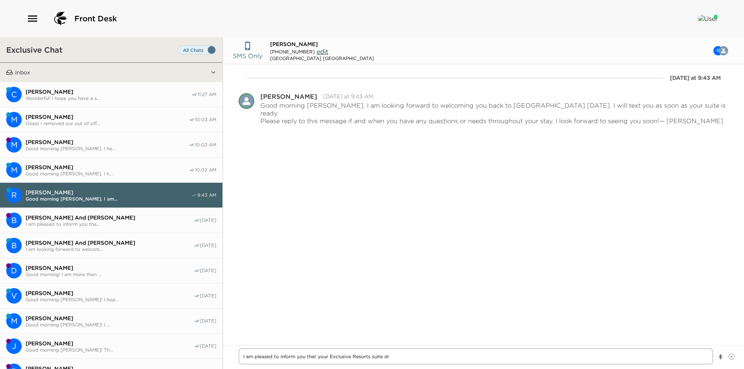
type textarea "I am pleased to inform you that your Exclusive Resorts suite at M"
type textarea "x"
type textarea "I am pleased to inform you that your Exclusive Resorts suite at [GEOGRAPHIC_DAT…"
type textarea "x"
type textarea "I am pleased to inform you that your Exclusive Resorts suite at [GEOGRAPHIC_DAT…"
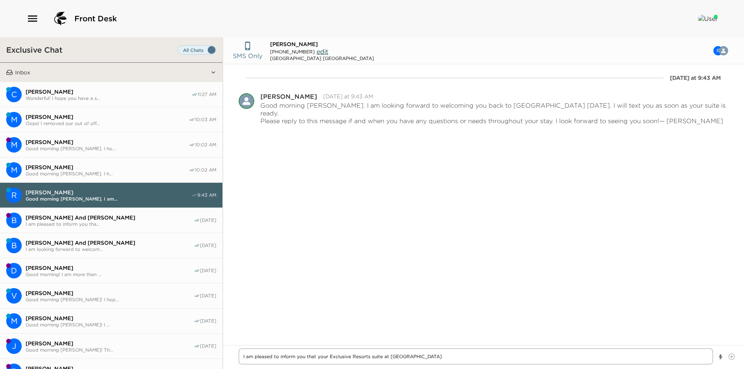
type textarea "x"
type textarea "I am pleased to inform you that your Exclusive Resorts suite at [GEOGRAPHIC_DAT…"
type textarea "x"
type textarea "I am pleased to inform you that your Exclusive Resorts suite at [GEOGRAPHIC_DAT…"
type textarea "x"
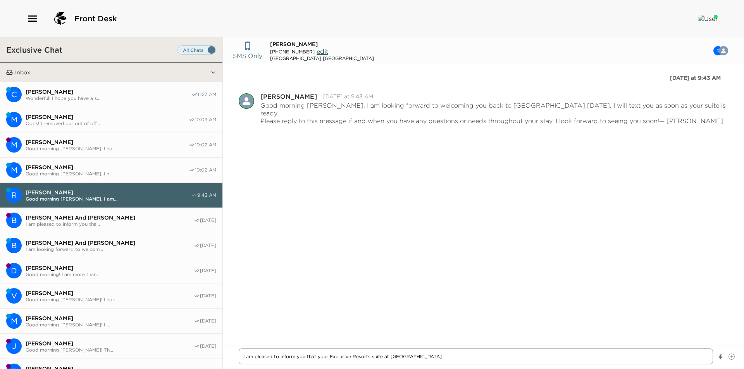
type textarea "I am pleased to inform you that your Exclusive Resorts suite at [GEOGRAPHIC_DAT…"
type textarea "x"
type textarea "I am pleased to inform you that your Exclusive Resorts suite at Montage"
type textarea "x"
type textarea "I am pleased to inform you that your Exclusive Resorts suite at Montage"
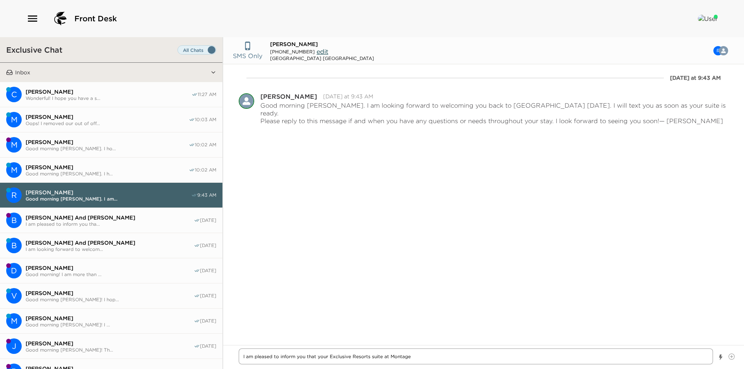
type textarea "x"
type textarea "I am pleased to inform you that your Exclusive Resorts suite at Montage l"
type textarea "x"
type textarea "I am pleased to inform you that your Exclusive Resorts suite at Montage lag"
click at [415, 353] on textarea "I am pleased to inform you that your Exclusive Resorts suite at [GEOGRAPHIC_DAT…" at bounding box center [476, 357] width 474 height 16
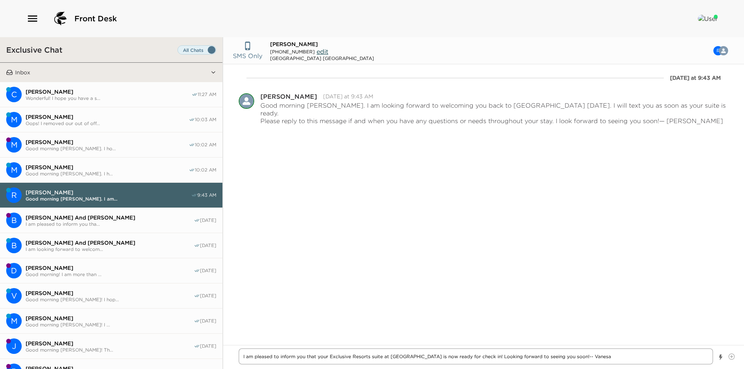
click at [623, 359] on textarea "I am pleased to inform you that your Exclusive Resorts suite at [GEOGRAPHIC_DAT…" at bounding box center [476, 357] width 474 height 16
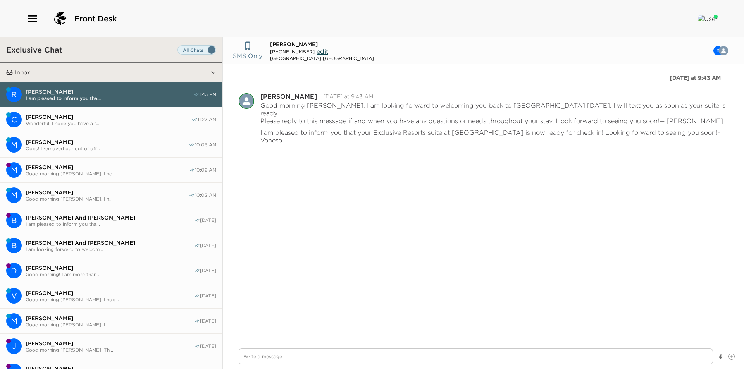
click at [54, 116] on span "[PERSON_NAME]" at bounding box center [109, 116] width 166 height 7
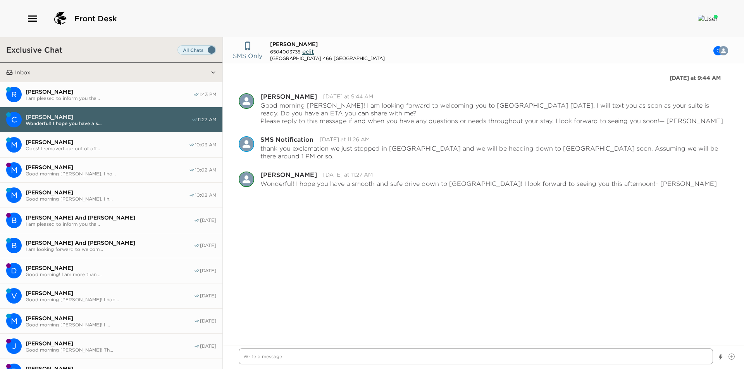
click at [311, 359] on textarea "Write a message" at bounding box center [476, 357] width 474 height 16
paste textarea "I am pleased to inform you that your Exclusive Resorts suite at [GEOGRAPHIC_DAT…"
